Goal: Task Accomplishment & Management: Use online tool/utility

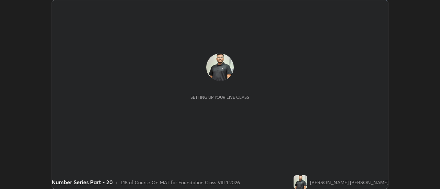
scroll to position [189, 440]
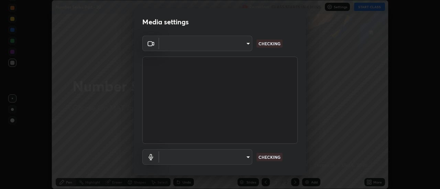
type input "6db99b6eec43879c9c37220b589585cee9a8a2a9ecad64e3b740b2de92d68dc4"
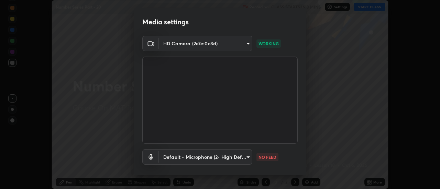
click at [247, 162] on body "Erase all Number Series Part - 20 Recording CLASS STARTS IN 3 MINS Settings STA…" at bounding box center [220, 94] width 440 height 189
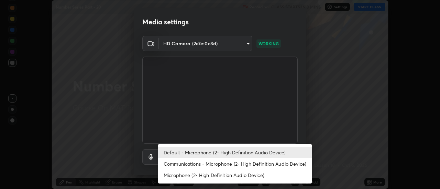
click at [248, 167] on li "Communications - Microphone (2- High Definition Audio Device)" at bounding box center [235, 164] width 154 height 11
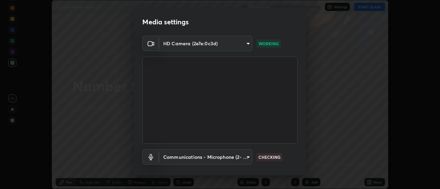
click at [234, 158] on body "Erase all Number Series Part - 20 Recording CLASS STARTS IN 3 MINS Settings STA…" at bounding box center [220, 94] width 440 height 189
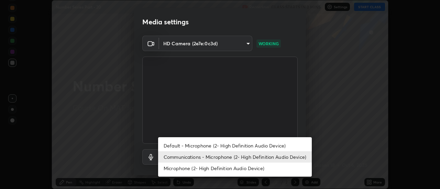
click at [236, 147] on li "Default - Microphone (2- High Definition Audio Device)" at bounding box center [235, 145] width 154 height 11
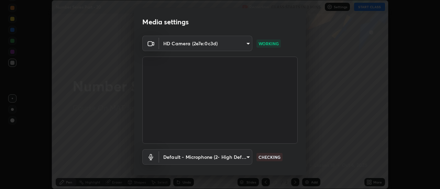
type input "default"
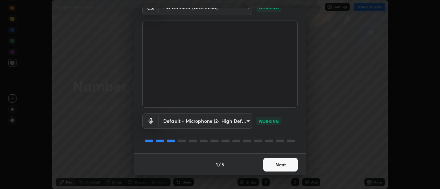
click at [291, 161] on button "Next" at bounding box center [280, 165] width 34 height 14
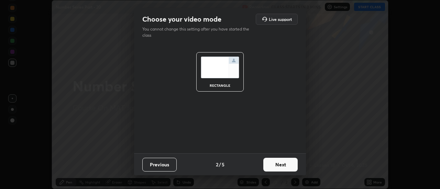
scroll to position [0, 0]
click at [296, 167] on button "Next" at bounding box center [280, 165] width 34 height 14
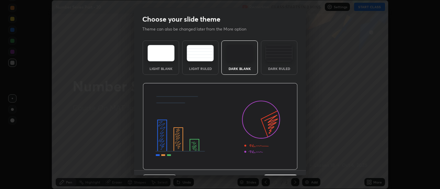
scroll to position [17, 0]
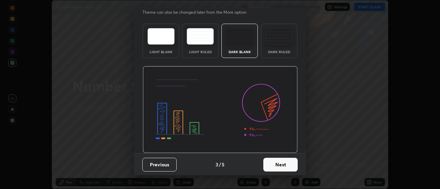
click at [279, 163] on button "Next" at bounding box center [280, 165] width 34 height 14
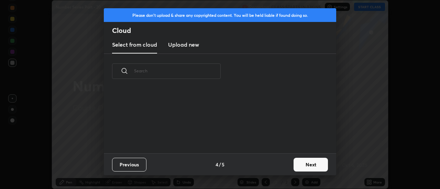
click at [298, 166] on button "Next" at bounding box center [311, 165] width 34 height 14
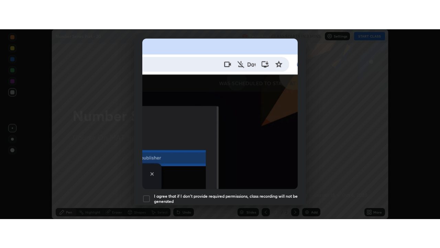
scroll to position [176, 0]
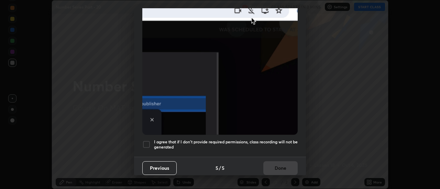
click at [154, 141] on h5 "I agree that if I don't provide required permissions, class recording will not …" at bounding box center [226, 145] width 144 height 11
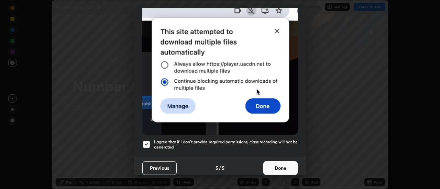
click at [278, 168] on button "Done" at bounding box center [280, 169] width 34 height 14
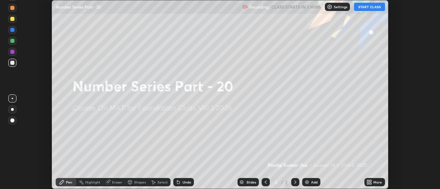
click at [369, 8] on button "START CLASS" at bounding box center [369, 7] width 31 height 8
click at [371, 185] on icon at bounding box center [371, 184] width 2 height 2
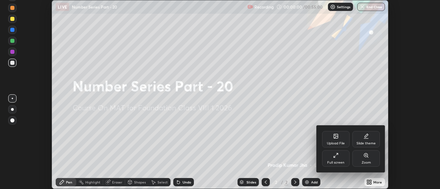
click at [338, 159] on div "Full screen" at bounding box center [336, 159] width 28 height 17
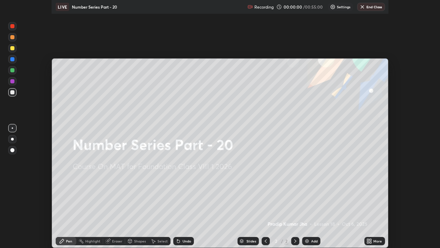
scroll to position [248, 440]
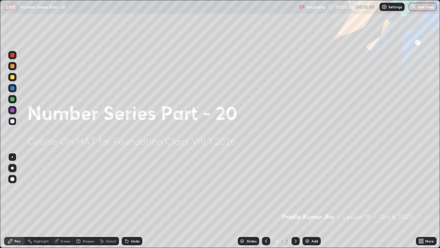
click at [314, 189] on div "Add" at bounding box center [312, 241] width 18 height 8
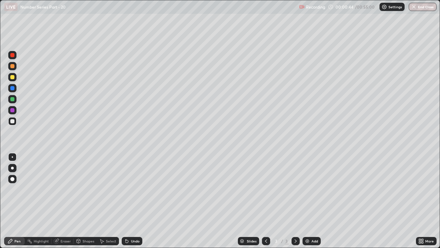
click at [14, 189] on div "Pen" at bounding box center [17, 240] width 6 height 3
click at [13, 79] on div at bounding box center [12, 77] width 4 height 4
click at [132, 189] on div "Undo" at bounding box center [135, 240] width 9 height 3
click at [13, 168] on div at bounding box center [12, 167] width 3 height 3
click at [105, 189] on div "Select" at bounding box center [108, 241] width 22 height 8
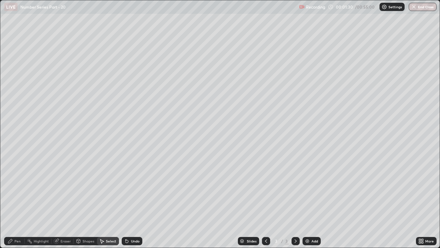
click at [84, 189] on div "Shapes" at bounding box center [85, 241] width 23 height 8
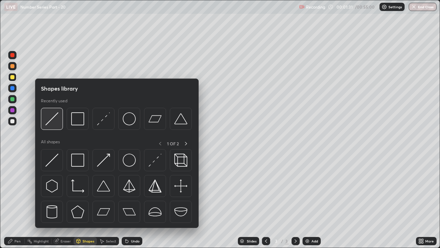
click at [54, 122] on img at bounding box center [51, 118] width 13 height 13
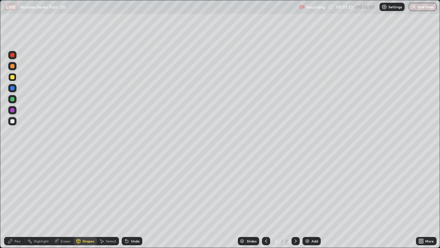
click at [13, 77] on div at bounding box center [12, 77] width 4 height 4
click at [12, 67] on div at bounding box center [12, 66] width 4 height 4
click at [87, 189] on div "Shapes" at bounding box center [85, 241] width 23 height 8
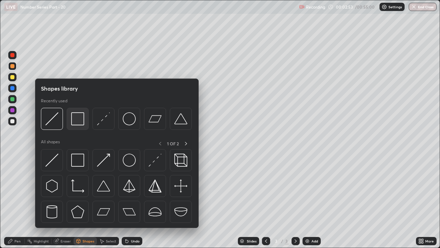
click at [79, 120] on img at bounding box center [77, 118] width 13 height 13
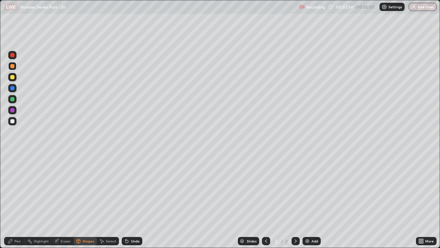
click at [12, 78] on div at bounding box center [12, 77] width 4 height 4
click at [89, 189] on div "Shapes" at bounding box center [89, 240] width 12 height 3
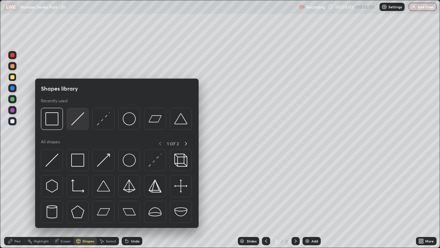
click at [76, 124] on img at bounding box center [77, 118] width 13 height 13
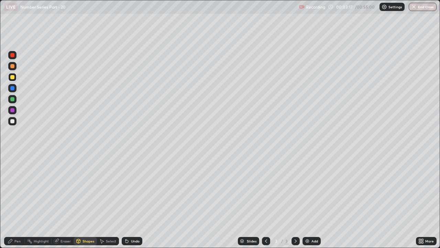
click at [13, 189] on div "Pen" at bounding box center [14, 241] width 21 height 8
click at [60, 189] on div "Eraser" at bounding box center [63, 241] width 22 height 8
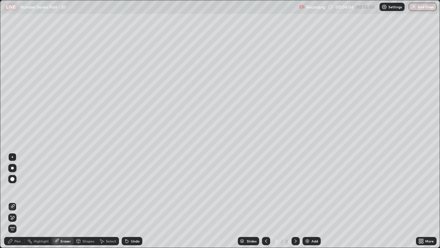
click at [15, 189] on div "Pen" at bounding box center [14, 241] width 21 height 8
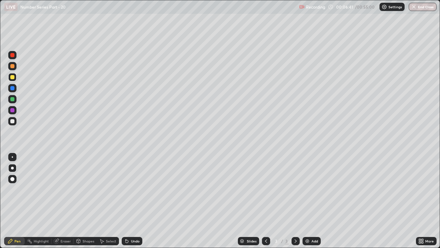
click at [309, 189] on img at bounding box center [308, 241] width 6 height 6
click at [83, 189] on div "Shapes" at bounding box center [89, 240] width 12 height 3
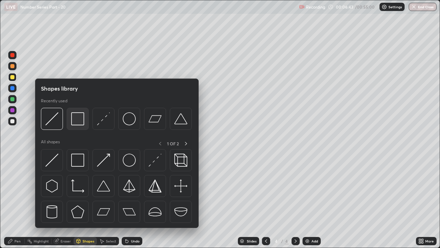
click at [82, 121] on img at bounding box center [77, 118] width 13 height 13
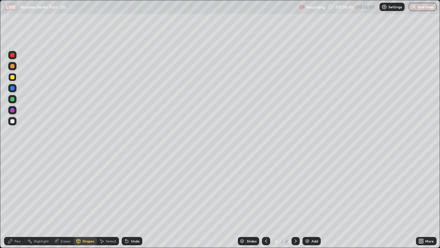
click at [15, 120] on div at bounding box center [12, 121] width 8 height 8
click at [133, 189] on div "Undo" at bounding box center [135, 240] width 9 height 3
click at [16, 189] on div "Pen" at bounding box center [14, 241] width 21 height 8
click at [13, 99] on div at bounding box center [12, 99] width 4 height 4
click at [15, 189] on div "Pen" at bounding box center [14, 241] width 21 height 8
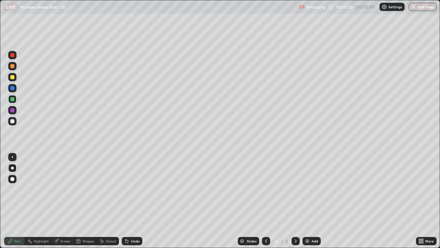
click at [12, 120] on div at bounding box center [12, 121] width 4 height 4
click at [13, 99] on div at bounding box center [12, 99] width 4 height 4
click at [16, 118] on div at bounding box center [12, 121] width 8 height 8
click at [16, 98] on div at bounding box center [12, 99] width 8 height 8
click at [15, 103] on div at bounding box center [12, 99] width 8 height 8
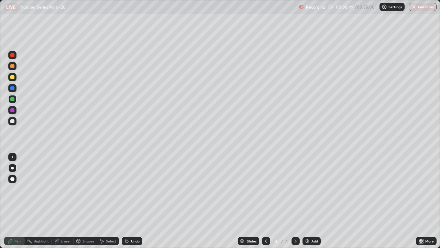
click at [15, 121] on div at bounding box center [12, 121] width 8 height 8
click at [13, 99] on div at bounding box center [12, 99] width 4 height 4
click at [310, 189] on div "Add" at bounding box center [312, 241] width 18 height 8
click at [84, 189] on div "Shapes" at bounding box center [85, 241] width 23 height 8
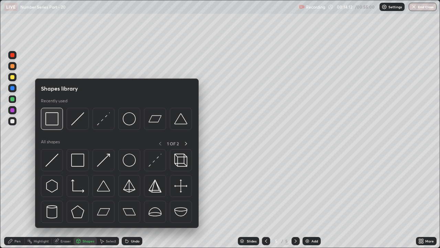
click at [54, 120] on img at bounding box center [51, 118] width 13 height 13
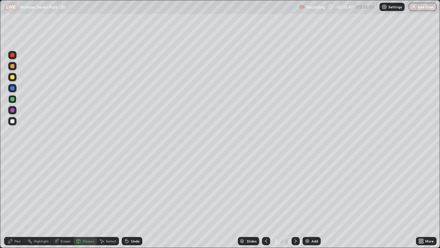
click at [62, 189] on div "Eraser" at bounding box center [66, 240] width 10 height 3
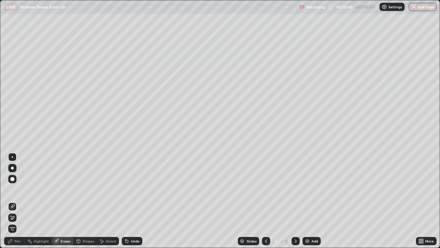
click at [13, 189] on icon at bounding box center [13, 218] width 6 height 6
click at [13, 189] on span "Erase all" at bounding box center [13, 228] width 8 height 4
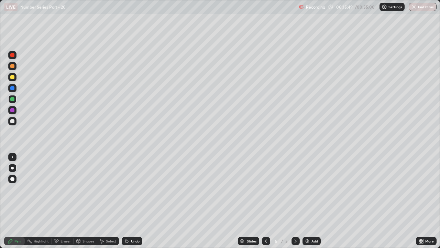
click at [13, 121] on div at bounding box center [12, 121] width 4 height 4
click at [85, 189] on div "Shapes" at bounding box center [89, 240] width 12 height 3
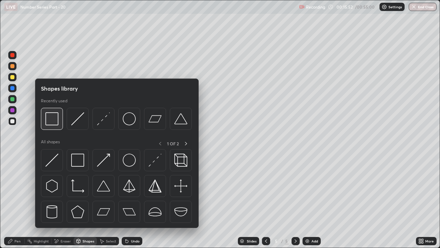
click at [59, 119] on div at bounding box center [52, 119] width 22 height 22
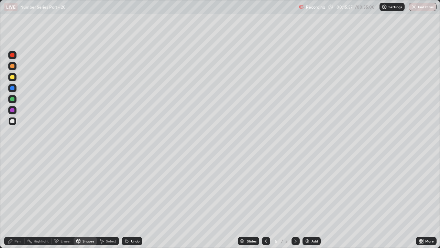
click at [13, 189] on icon at bounding box center [11, 241] width 6 height 6
click at [14, 111] on div at bounding box center [12, 110] width 4 height 4
click at [13, 99] on div at bounding box center [12, 99] width 4 height 4
click at [68, 189] on div "Eraser" at bounding box center [66, 240] width 10 height 3
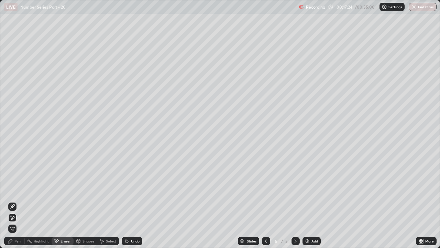
click at [16, 189] on div "Erase all" at bounding box center [12, 228] width 8 height 8
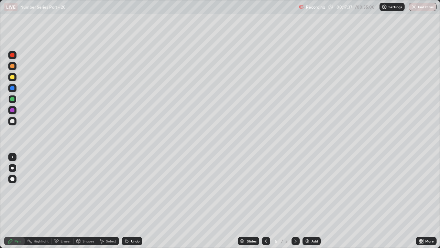
click at [89, 189] on div "Shapes" at bounding box center [85, 241] width 23 height 8
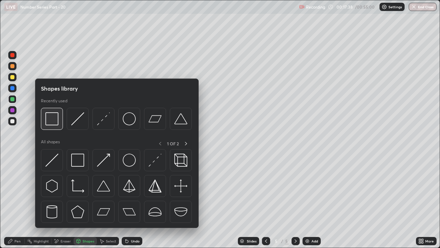
click at [55, 122] on img at bounding box center [51, 118] width 13 height 13
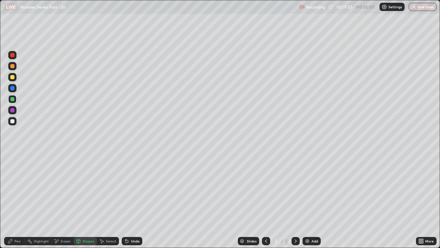
click at [88, 189] on div "Shapes" at bounding box center [85, 241] width 23 height 8
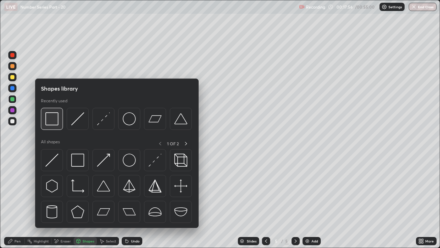
click at [55, 121] on img at bounding box center [51, 118] width 13 height 13
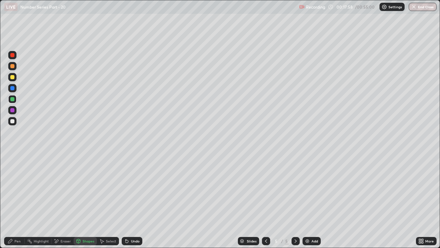
click at [14, 122] on div at bounding box center [12, 121] width 4 height 4
click at [66, 189] on div "Eraser" at bounding box center [63, 241] width 22 height 8
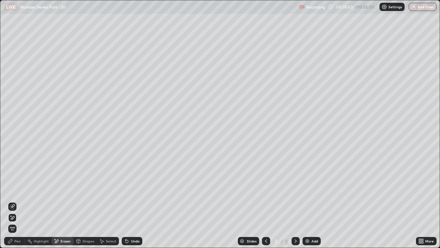
click at [78, 189] on div "Shapes" at bounding box center [85, 241] width 23 height 8
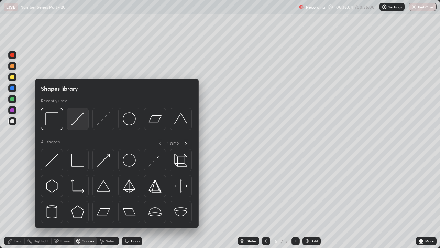
click at [70, 122] on div at bounding box center [78, 119] width 22 height 22
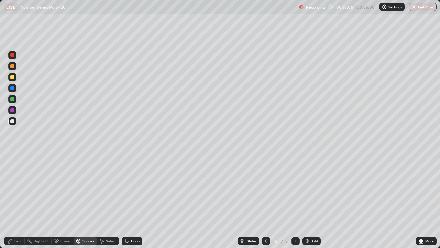
click at [87, 189] on div "Shapes" at bounding box center [89, 240] width 12 height 3
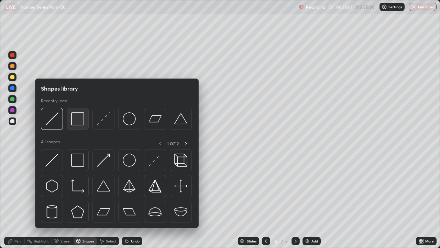
click at [80, 118] on img at bounding box center [77, 118] width 13 height 13
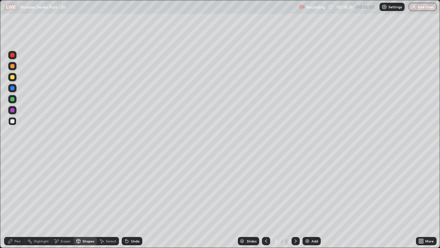
click at [86, 189] on div "Shapes" at bounding box center [85, 241] width 23 height 8
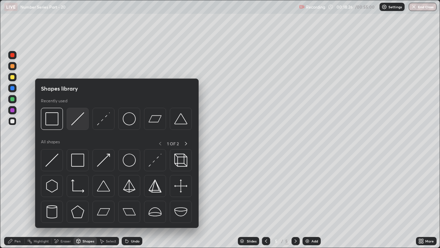
click at [81, 121] on img at bounding box center [77, 118] width 13 height 13
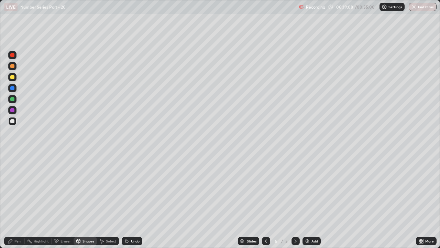
click at [93, 189] on div "Shapes" at bounding box center [89, 240] width 12 height 3
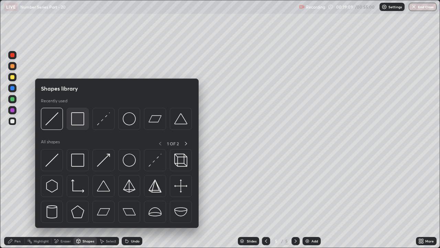
click at [78, 121] on img at bounding box center [77, 118] width 13 height 13
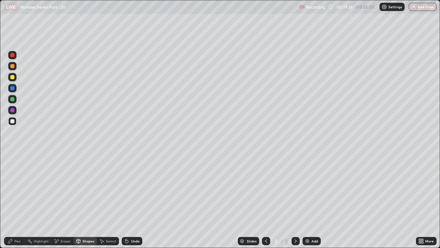
click at [17, 189] on div "Pen" at bounding box center [17, 240] width 6 height 3
click at [312, 189] on div "Add" at bounding box center [315, 240] width 7 height 3
click at [88, 189] on div "Shapes" at bounding box center [89, 240] width 12 height 3
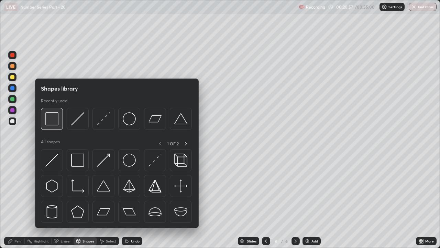
click at [55, 119] on img at bounding box center [51, 118] width 13 height 13
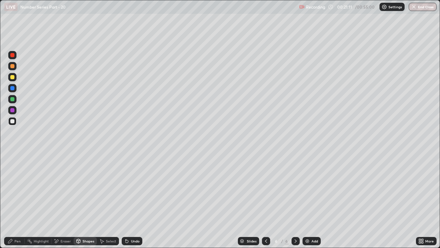
click at [84, 189] on div "Shapes" at bounding box center [89, 240] width 12 height 3
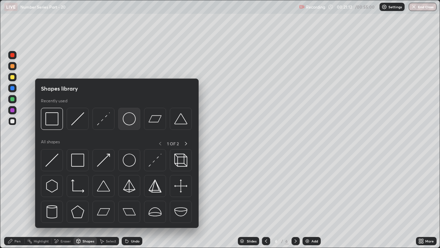
click at [131, 122] on img at bounding box center [129, 118] width 13 height 13
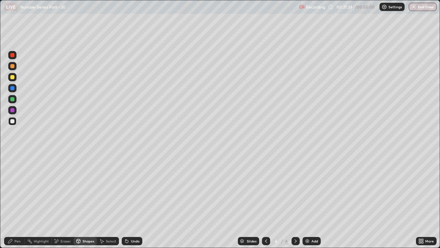
click at [87, 189] on div "Shapes" at bounding box center [89, 240] width 12 height 3
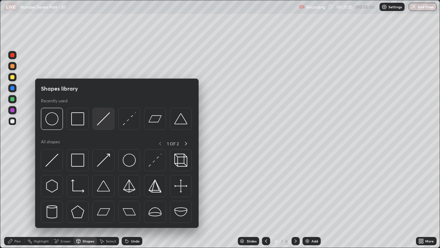
click at [101, 119] on img at bounding box center [103, 118] width 13 height 13
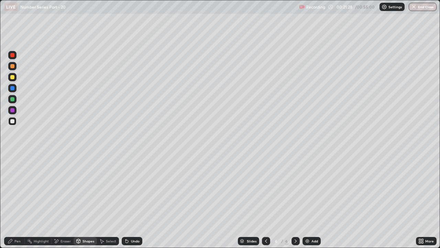
click at [12, 77] on div at bounding box center [12, 77] width 4 height 4
click at [136, 189] on div "Undo" at bounding box center [135, 240] width 9 height 3
click at [136, 189] on div "Undo" at bounding box center [132, 241] width 21 height 8
click at [88, 189] on div "Shapes" at bounding box center [89, 240] width 12 height 3
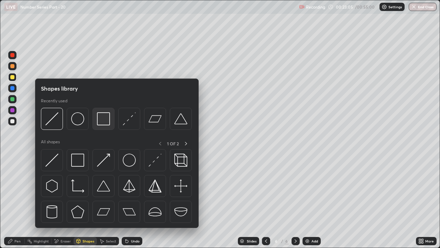
click at [104, 122] on img at bounding box center [103, 118] width 13 height 13
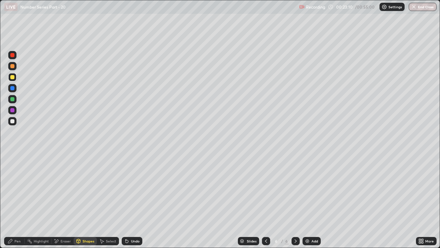
click at [131, 189] on div "Undo" at bounding box center [135, 240] width 9 height 3
click at [16, 189] on div "Pen" at bounding box center [14, 241] width 21 height 8
click at [13, 121] on div at bounding box center [12, 121] width 4 height 4
click at [11, 189] on icon at bounding box center [10, 241] width 4 height 4
click at [13, 100] on div at bounding box center [12, 99] width 4 height 4
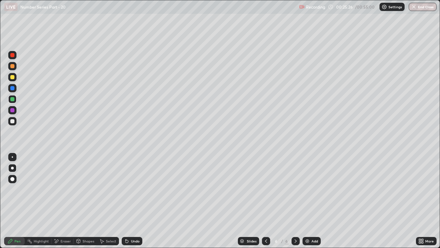
click at [11, 110] on div at bounding box center [12, 110] width 4 height 4
click at [127, 189] on icon at bounding box center [127, 241] width 6 height 6
click at [11, 99] on div at bounding box center [12, 99] width 4 height 4
click at [308, 189] on img at bounding box center [308, 241] width 6 height 6
click at [13, 66] on div at bounding box center [12, 66] width 4 height 4
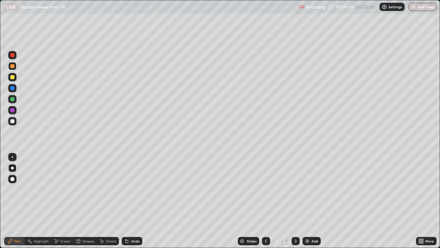
click at [13, 67] on div at bounding box center [12, 66] width 4 height 4
click at [15, 120] on div at bounding box center [12, 121] width 8 height 8
click at [426, 4] on button "End Class" at bounding box center [423, 7] width 28 height 8
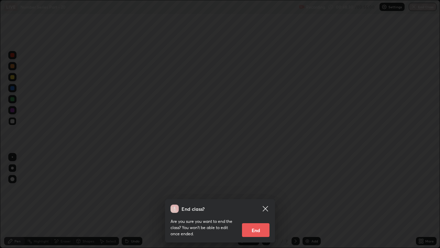
click at [257, 189] on button "End" at bounding box center [256, 230] width 28 height 14
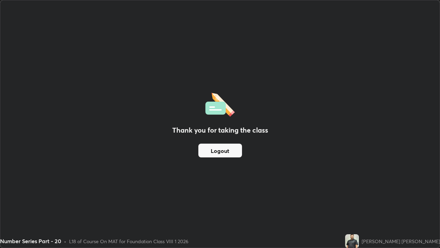
click at [258, 189] on div "Thank you for taking the class Logout" at bounding box center [220, 123] width 440 height 247
click at [235, 157] on button "Logout" at bounding box center [220, 150] width 44 height 14
click at [232, 157] on button "Logout" at bounding box center [220, 150] width 44 height 14
